Goal: Transaction & Acquisition: Purchase product/service

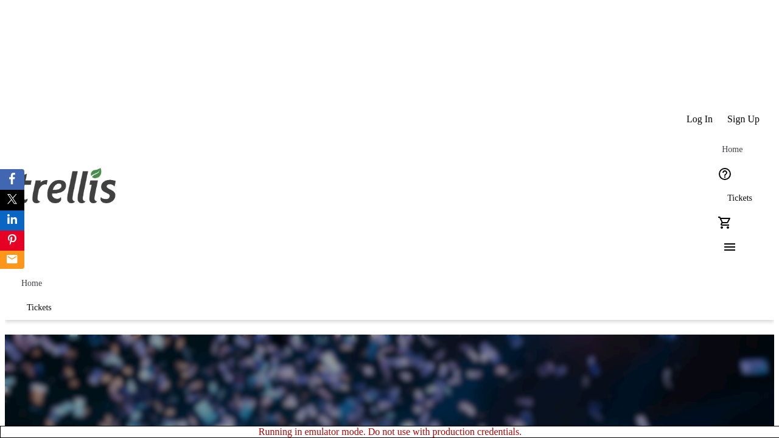
click at [745, 114] on span "Sign Up" at bounding box center [744, 119] width 32 height 11
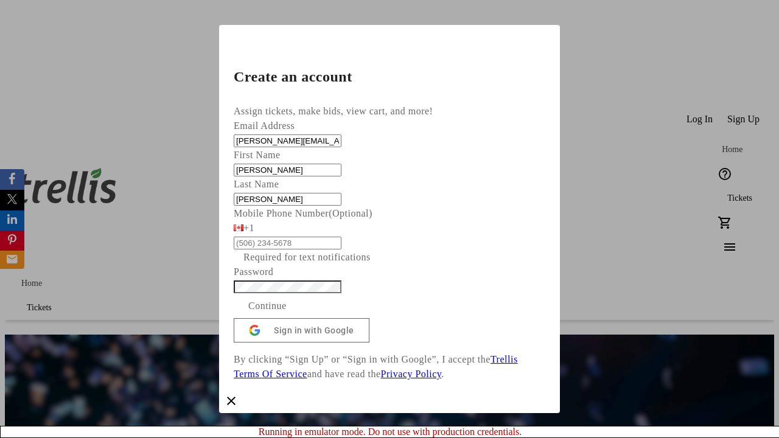
type input "[PERSON_NAME]"
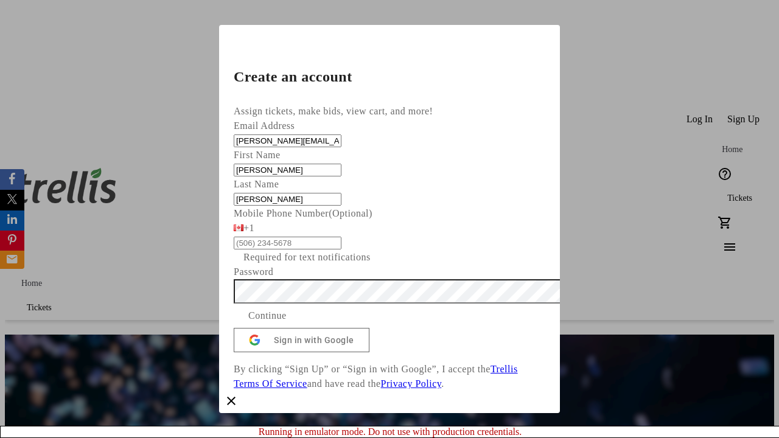
click at [287, 323] on span "Continue" at bounding box center [267, 316] width 38 height 15
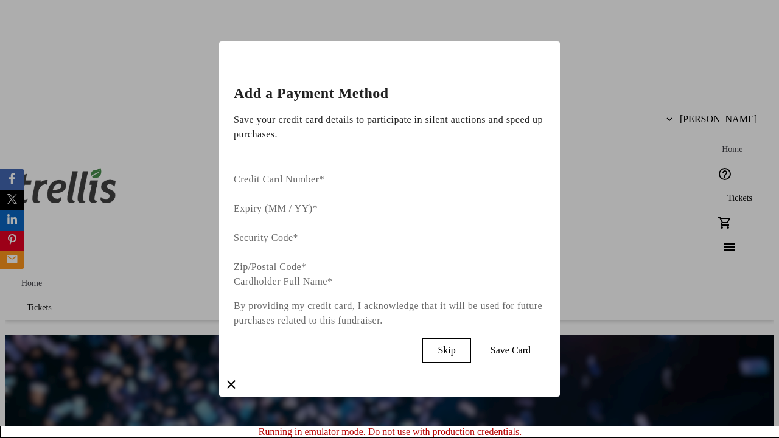
click at [456, 345] on span "Skip" at bounding box center [447, 350] width 18 height 11
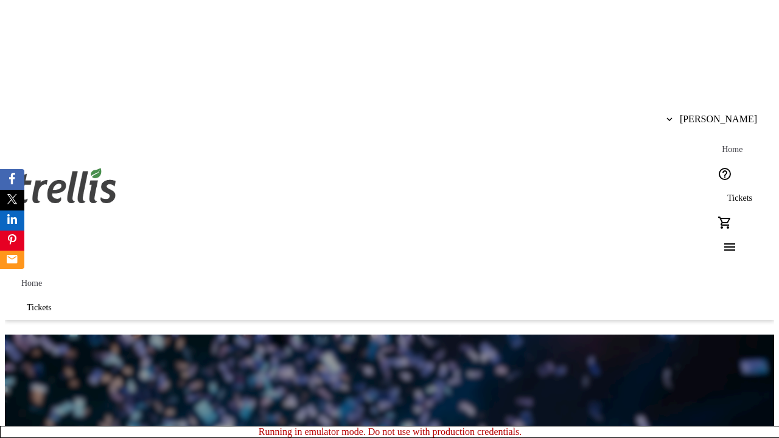
click at [728, 194] on span "Tickets" at bounding box center [740, 199] width 25 height 10
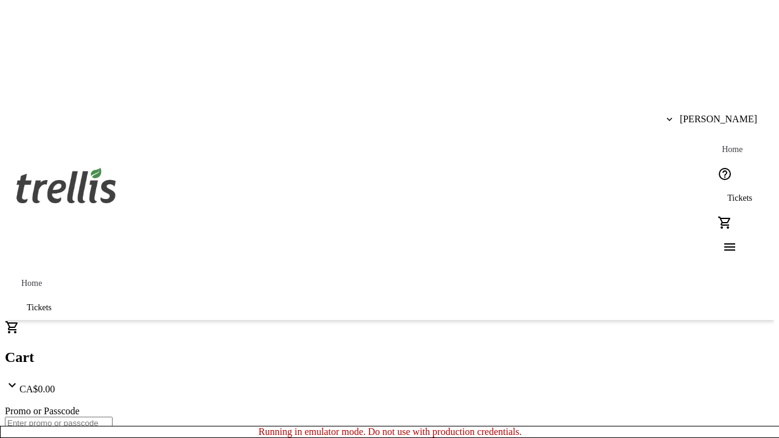
type input "1"
